Goal: Task Accomplishment & Management: Use online tool/utility

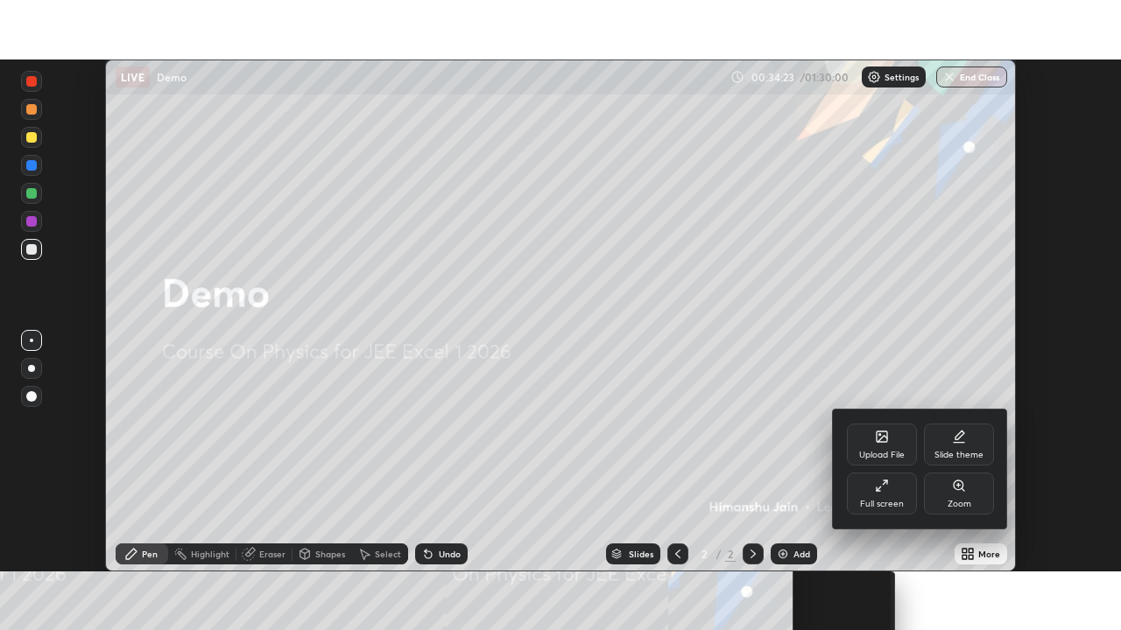
scroll to position [512, 1121]
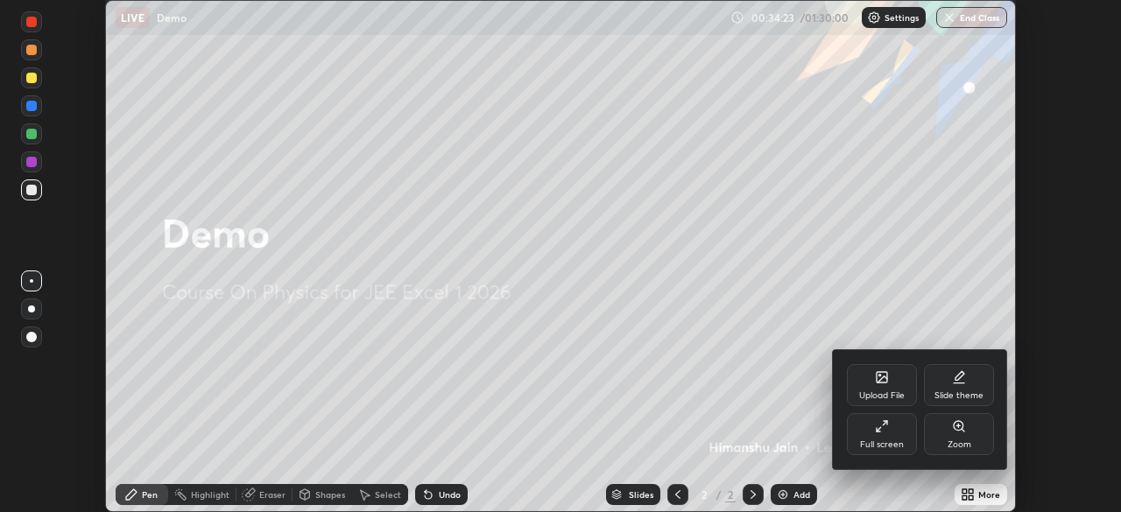
click at [884, 440] on div "Full screen" at bounding box center [882, 444] width 44 height 9
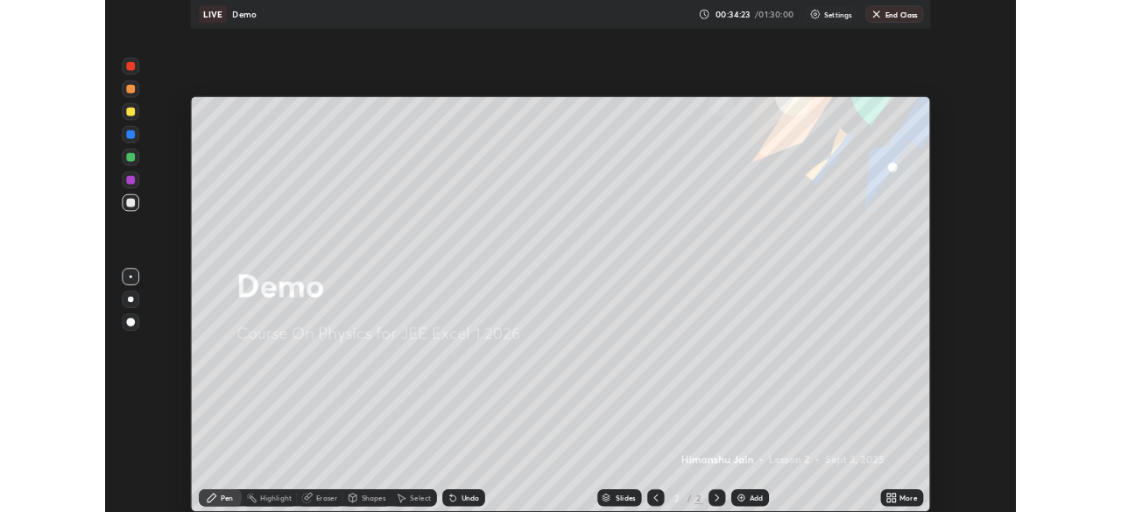
scroll to position [630, 1121]
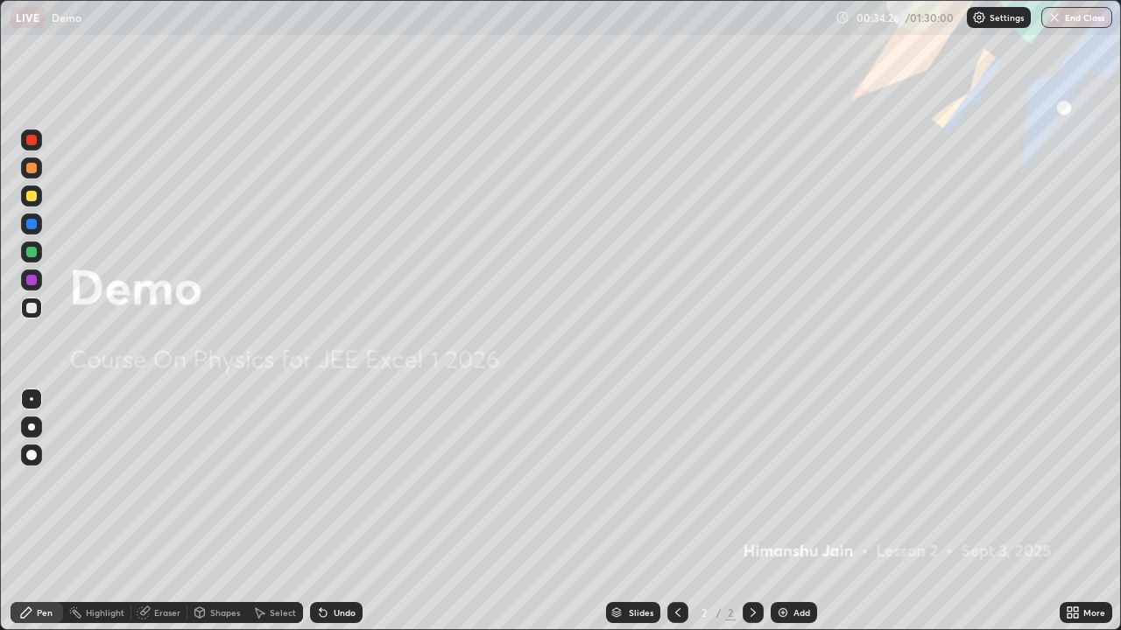
click at [1075, 511] on icon at bounding box center [1076, 610] width 4 height 4
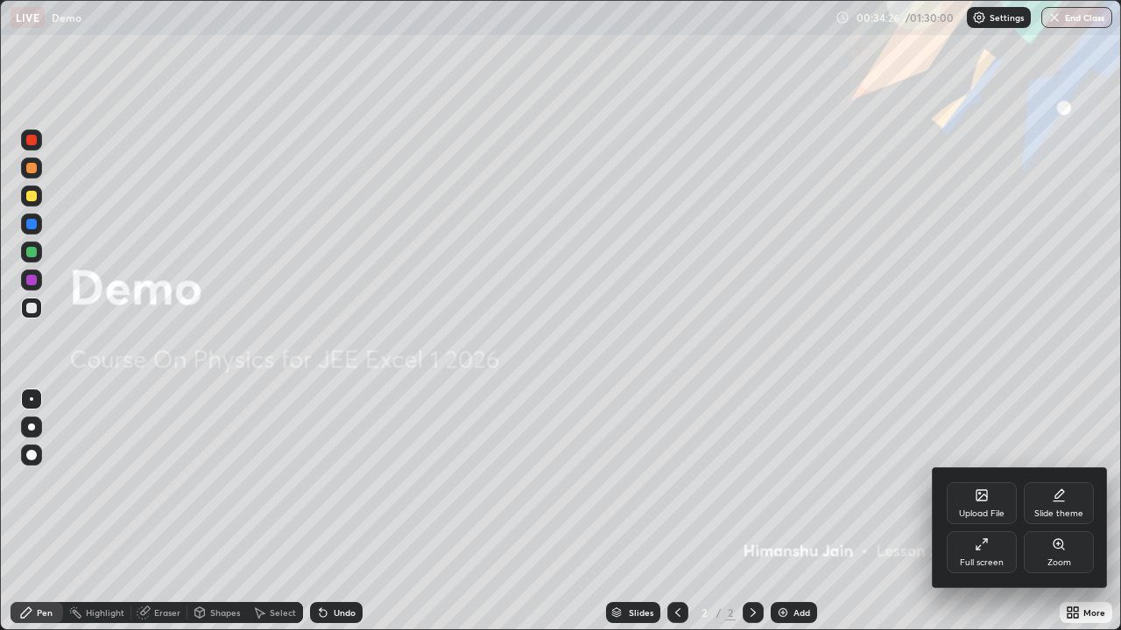
click at [985, 511] on div "Full screen" at bounding box center [982, 553] width 70 height 42
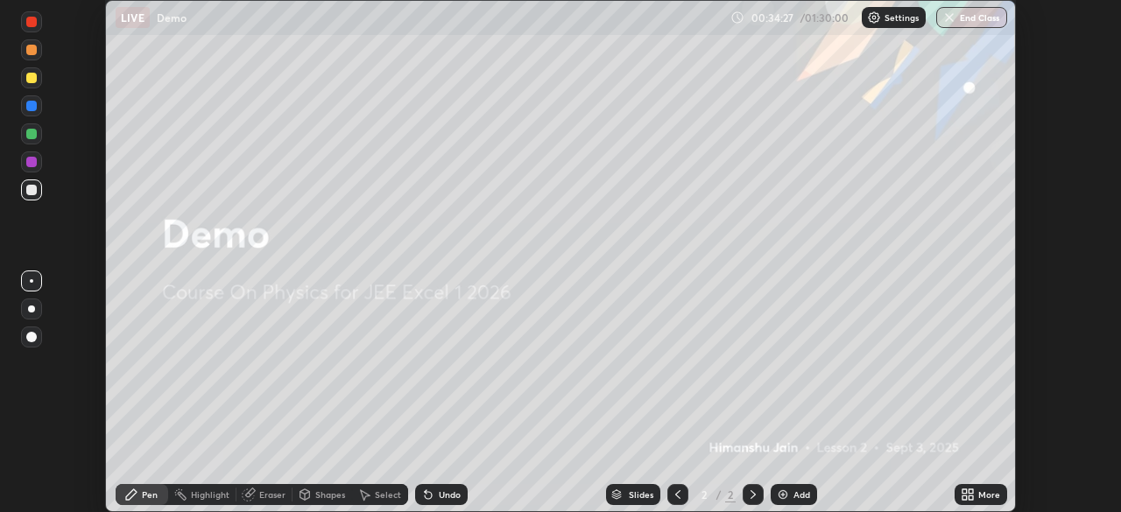
scroll to position [87052, 86444]
click at [898, 16] on p "Settings" at bounding box center [901, 17] width 34 height 9
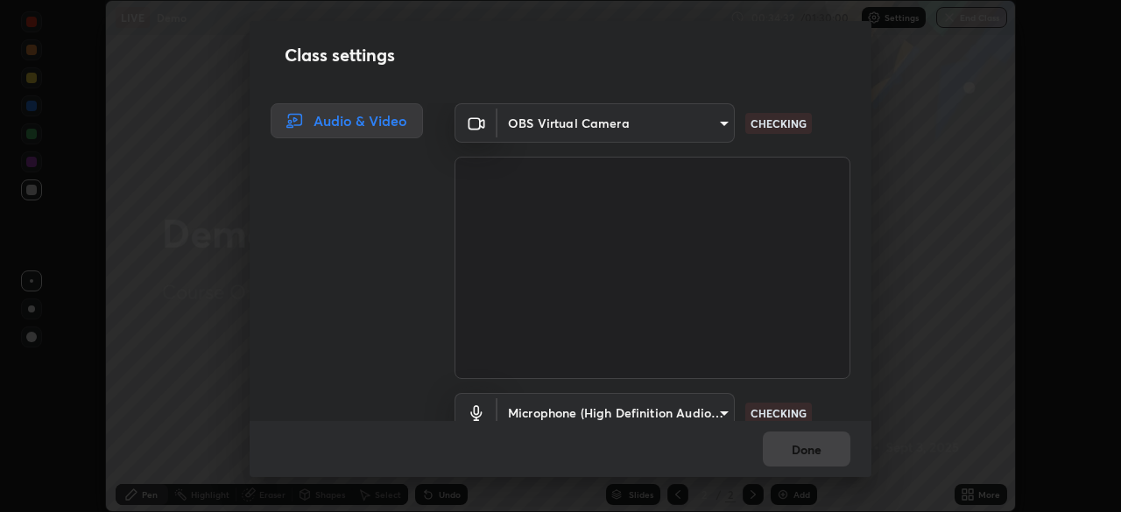
click at [938, 171] on div "Class settings Audio & Video OBS Virtual Camera 7da4a789ca5c3b289f91b878aebf376…" at bounding box center [560, 256] width 1121 height 512
click at [171, 168] on div "Class settings Audio & Video OBS Virtual Camera 7da4a789ca5c3b289f91b878aebf376…" at bounding box center [560, 256] width 1121 height 512
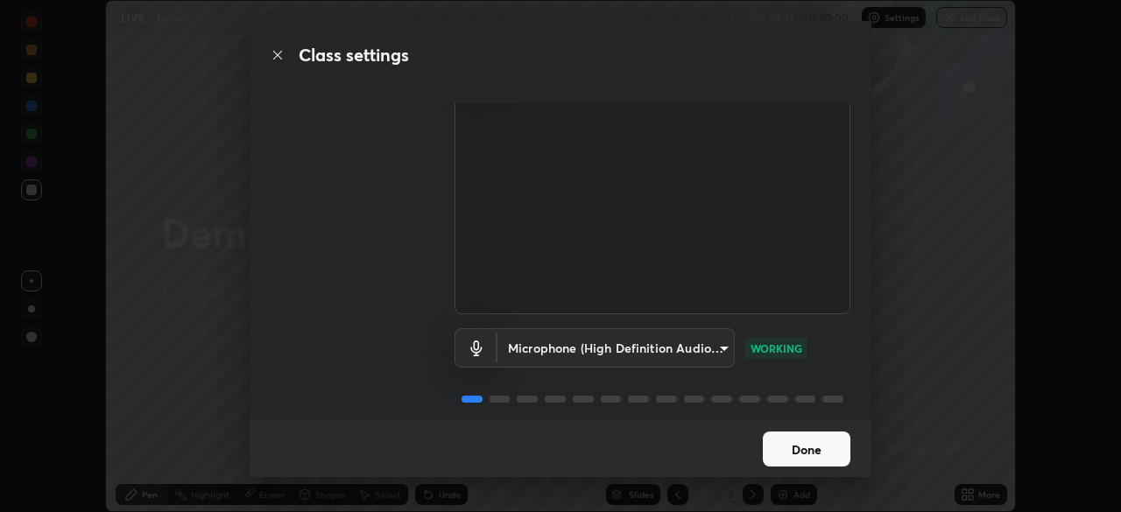
scroll to position [80, 0]
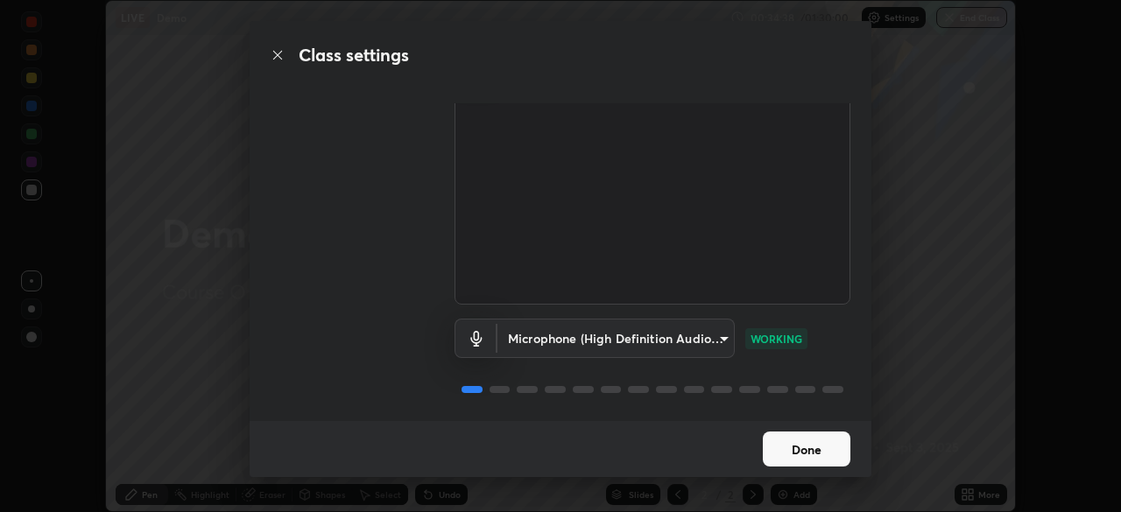
click at [808, 451] on button "Done" at bounding box center [807, 449] width 88 height 35
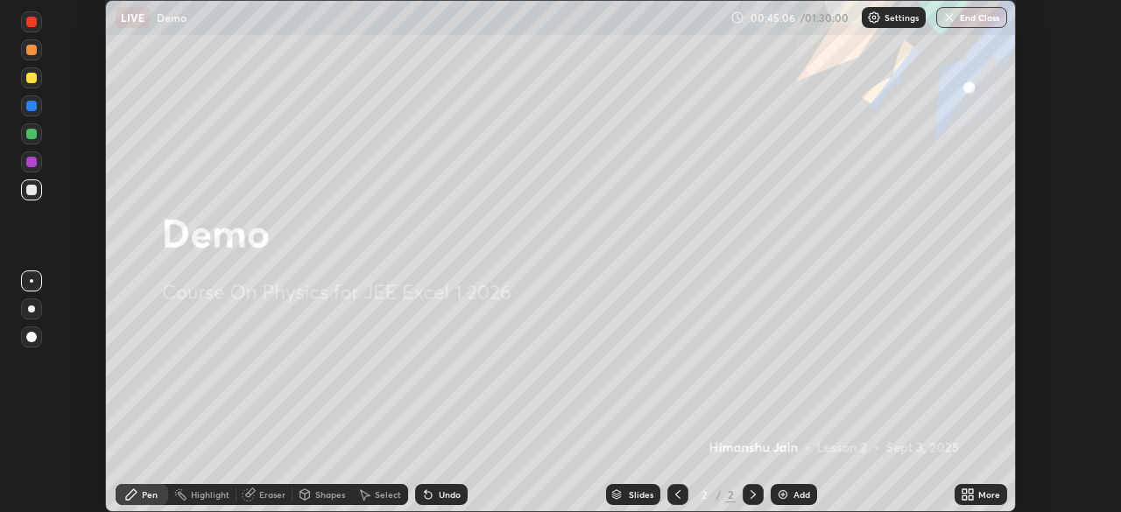
click at [975, 17] on button "End Class" at bounding box center [971, 17] width 71 height 21
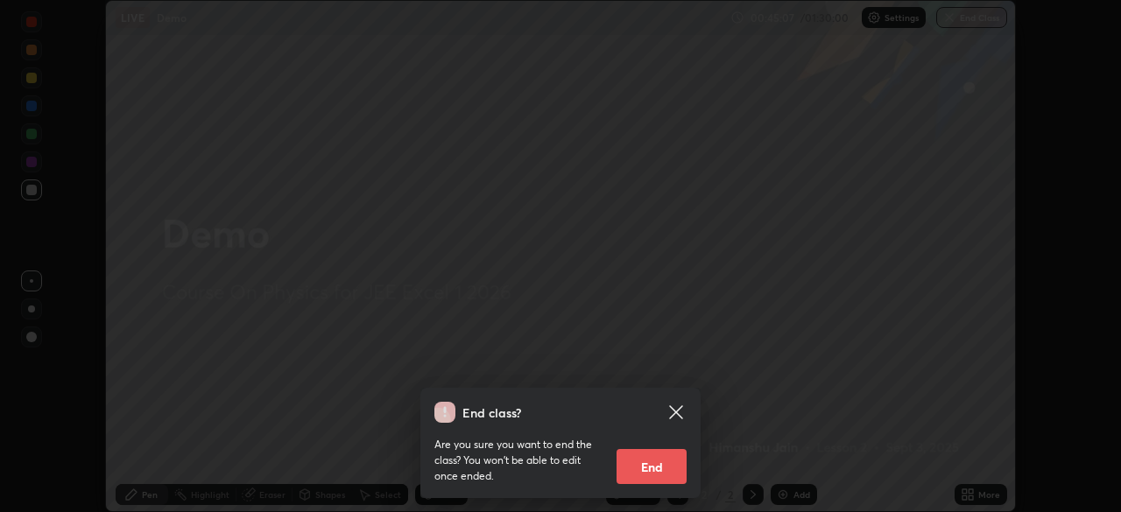
click at [648, 475] on button "End" at bounding box center [651, 466] width 70 height 35
